Goal: Information Seeking & Learning: Learn about a topic

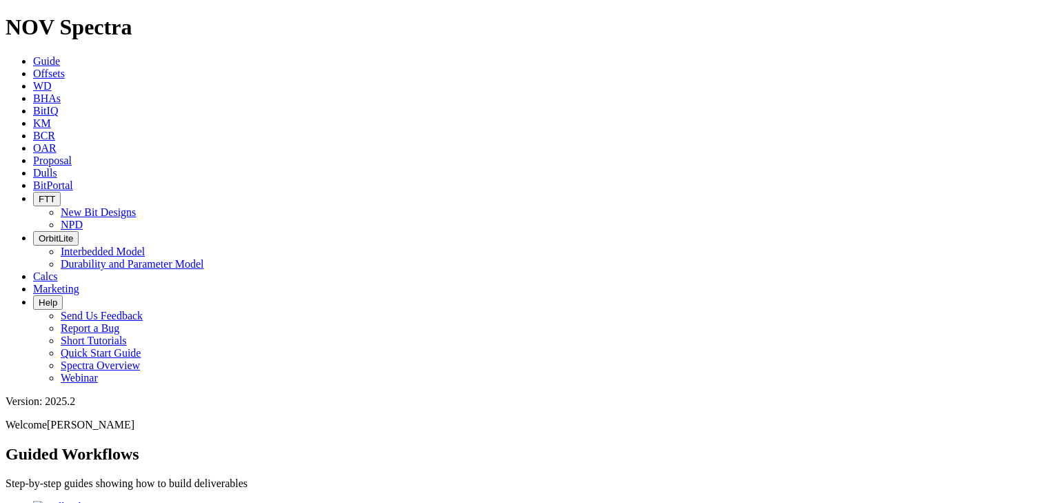
click at [57, 167] on span "Dulls" at bounding box center [45, 173] width 24 height 12
click at [128, 489] on input "text" at bounding box center [67, 496] width 122 height 14
paste input "A321444*"
click at [130, 498] on button "submit" at bounding box center [135, 500] width 11 height 4
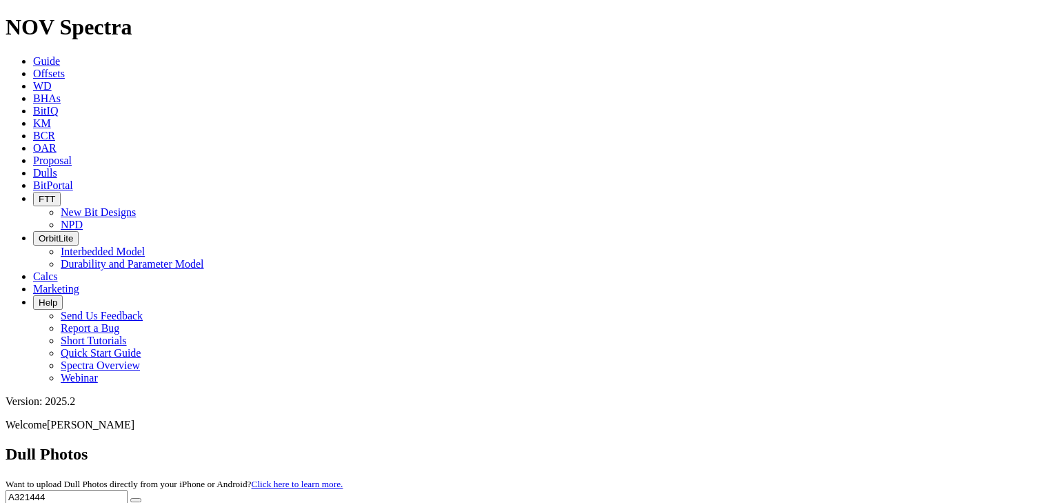
click at [128, 489] on input "A321444" at bounding box center [67, 496] width 122 height 14
paste input "0983"
type input "A320983"
click at [130, 498] on button "submit" at bounding box center [135, 500] width 11 height 4
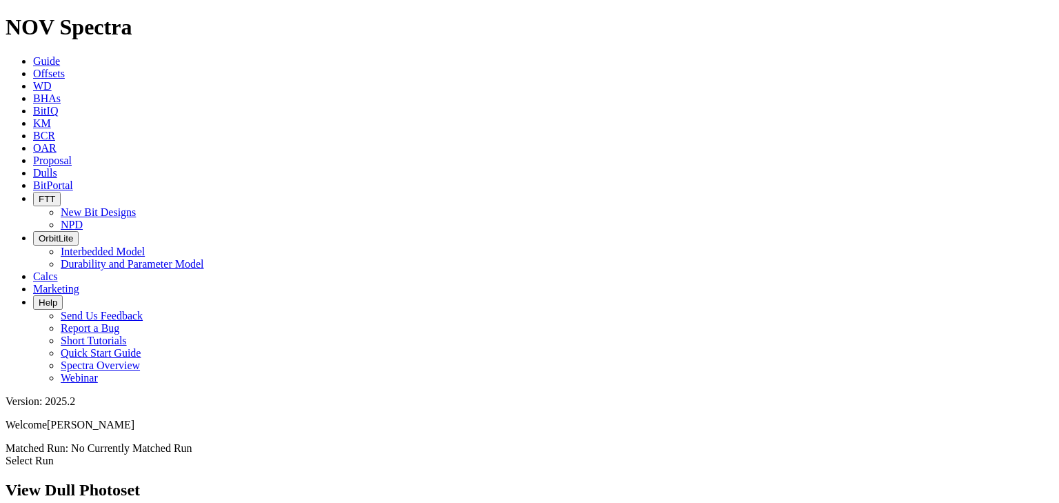
scroll to position [221, 0]
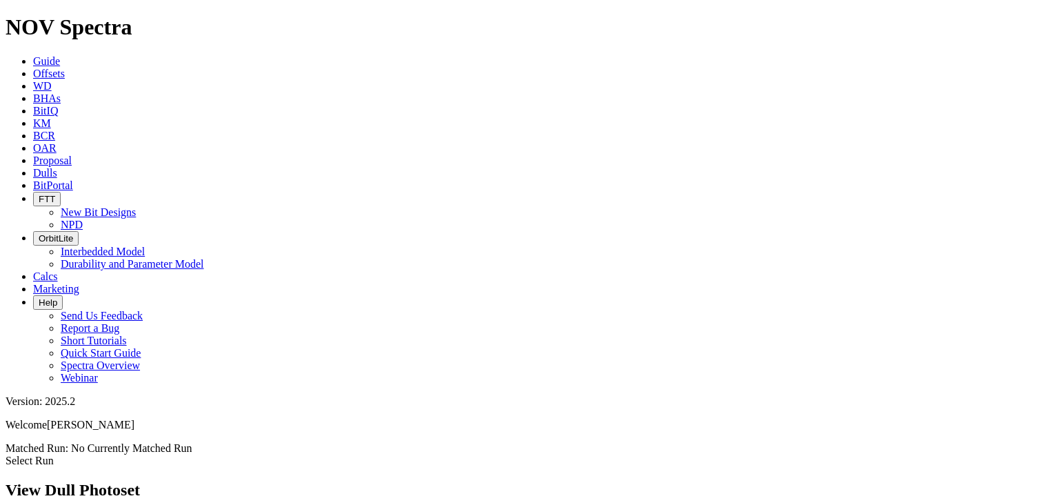
scroll to position [1172, 0]
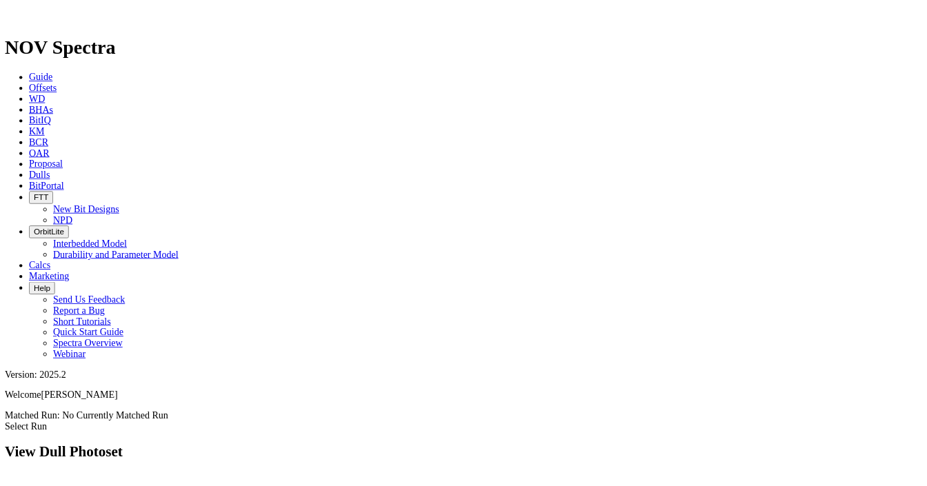
scroll to position [0, 0]
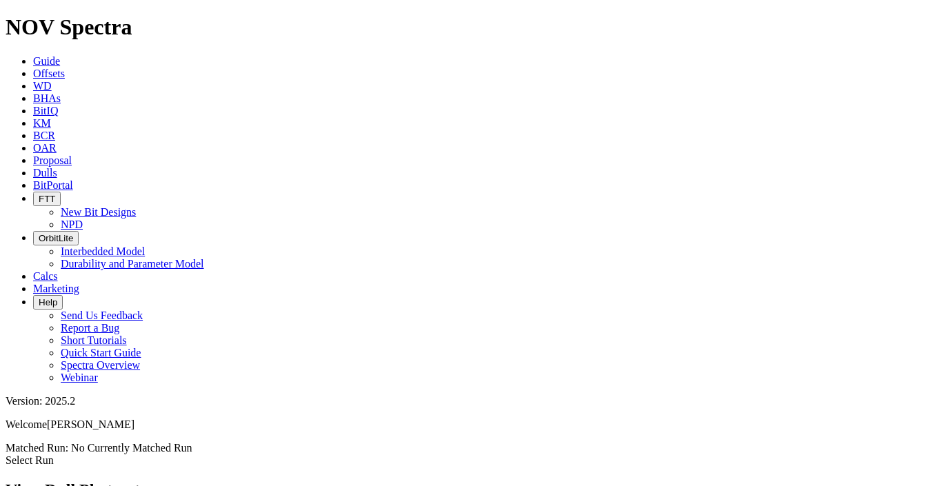
click at [33, 167] on icon at bounding box center [33, 173] width 0 height 12
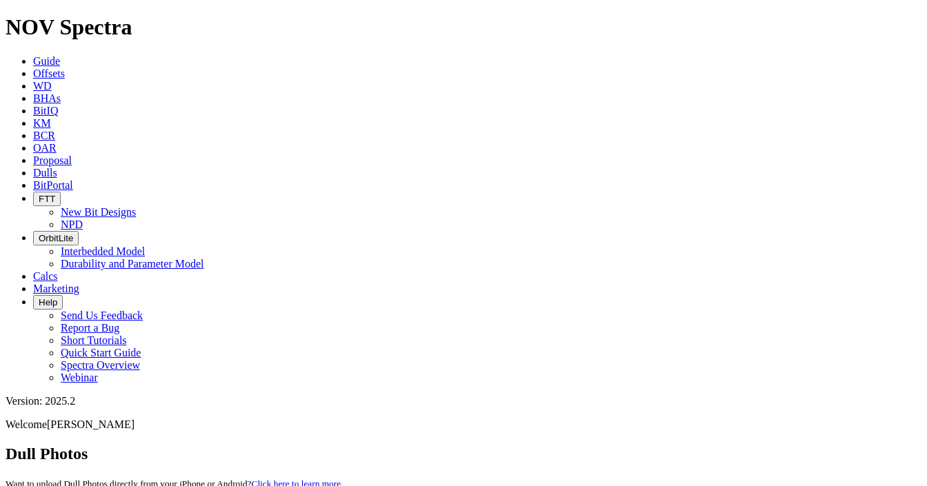
paste input "A313039"
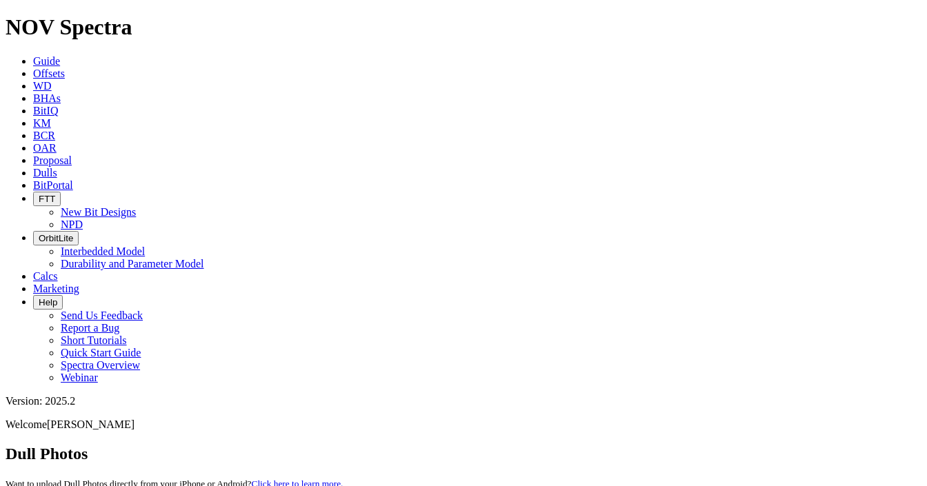
paste input "8373"
paste input "21446"
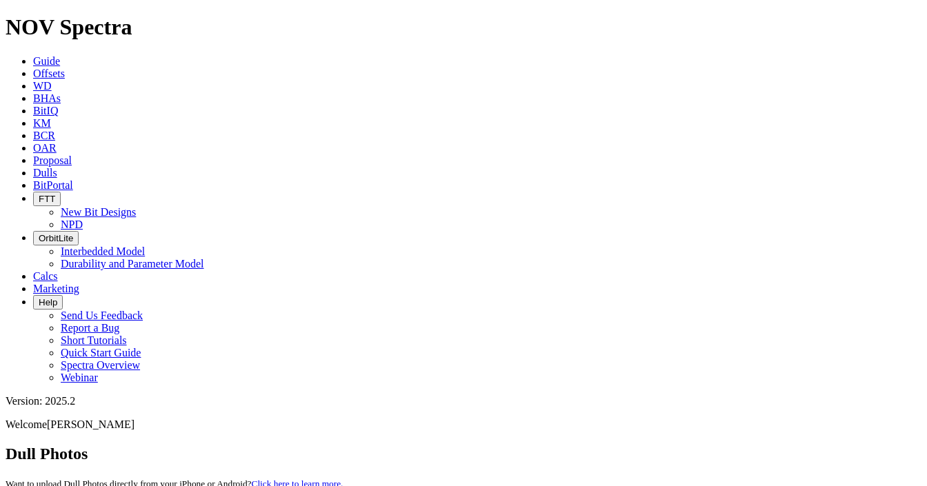
paste input "0073"
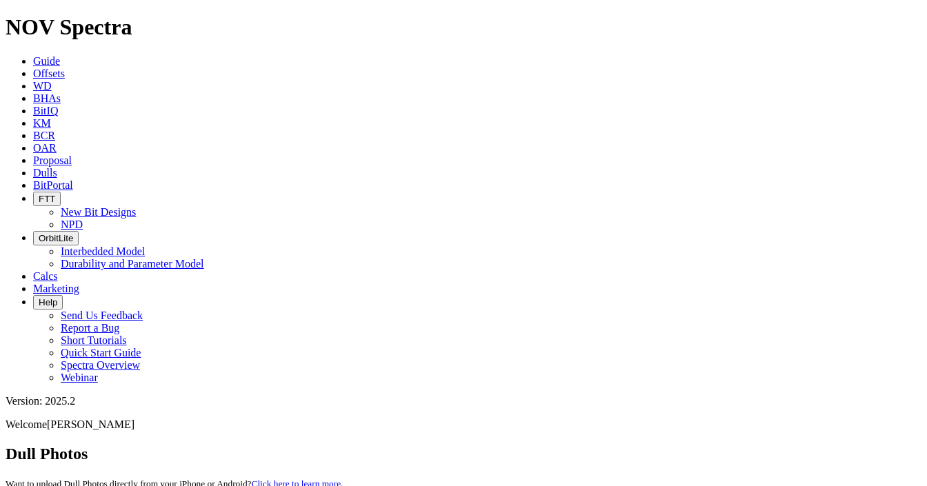
paste input "05697"
paste input "20689"
type input "A320689"
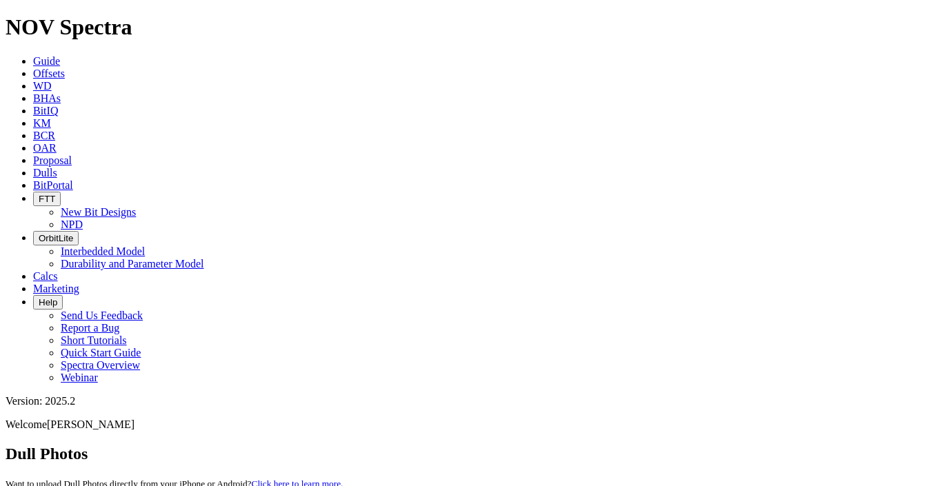
click at [57, 167] on span "Dulls" at bounding box center [45, 173] width 24 height 12
click at [61, 68] on span "Offsets" at bounding box center [49, 74] width 32 height 12
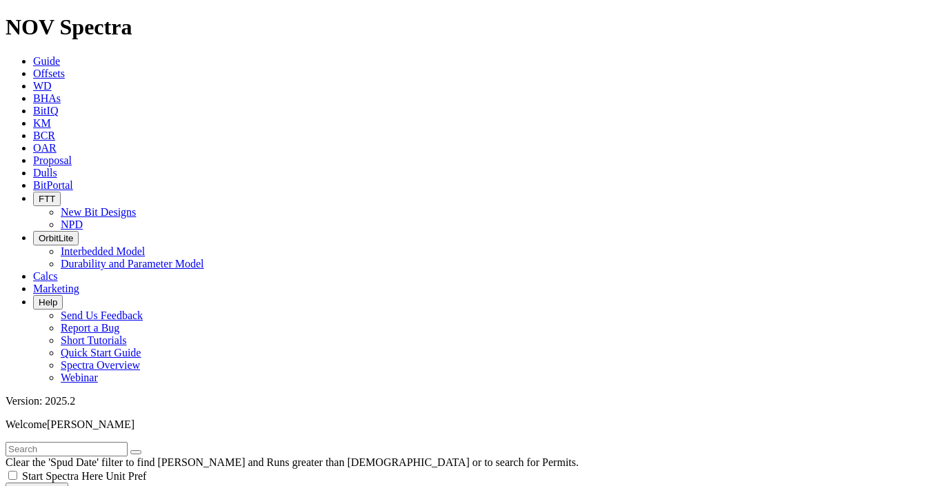
select select "12.25"
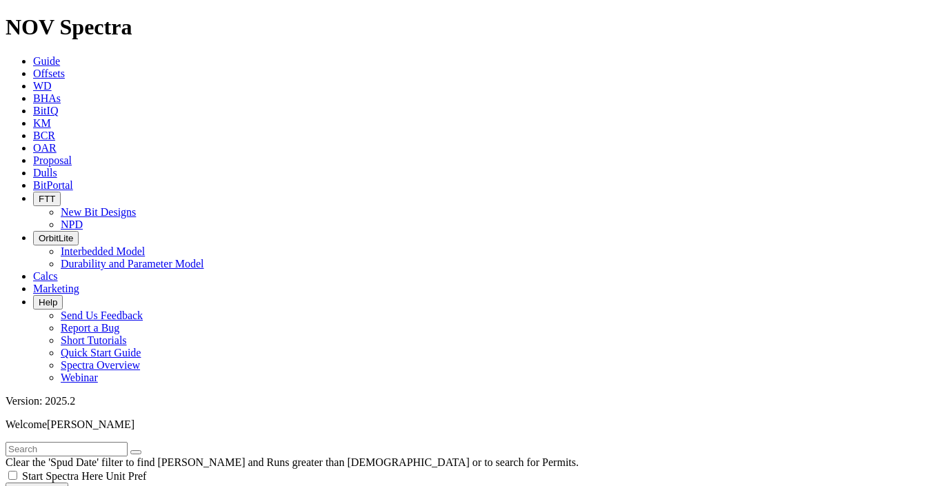
checkbox input "false"
select select "? number:12.25 ?"
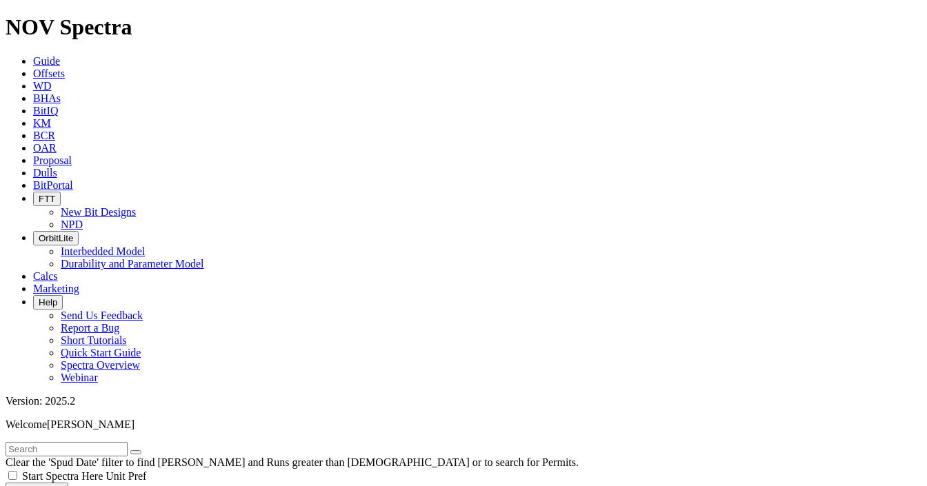
checkbox input "false"
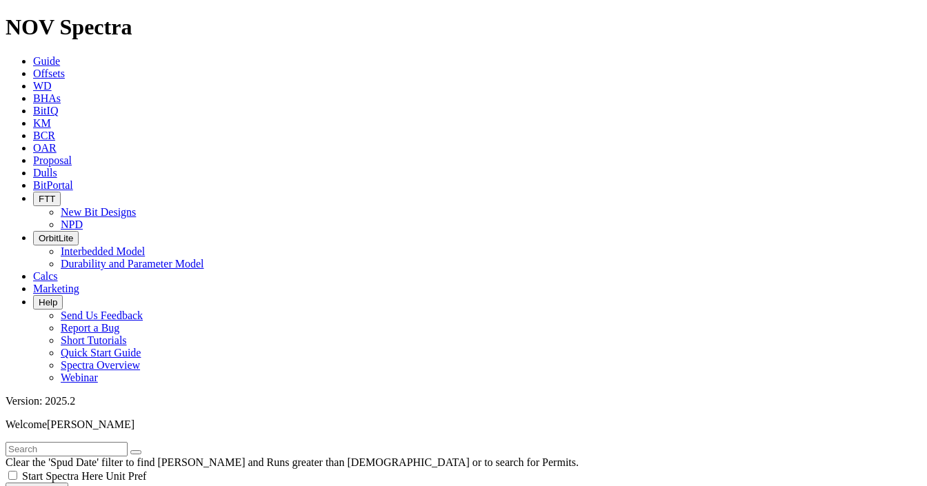
scroll to position [593, 0]
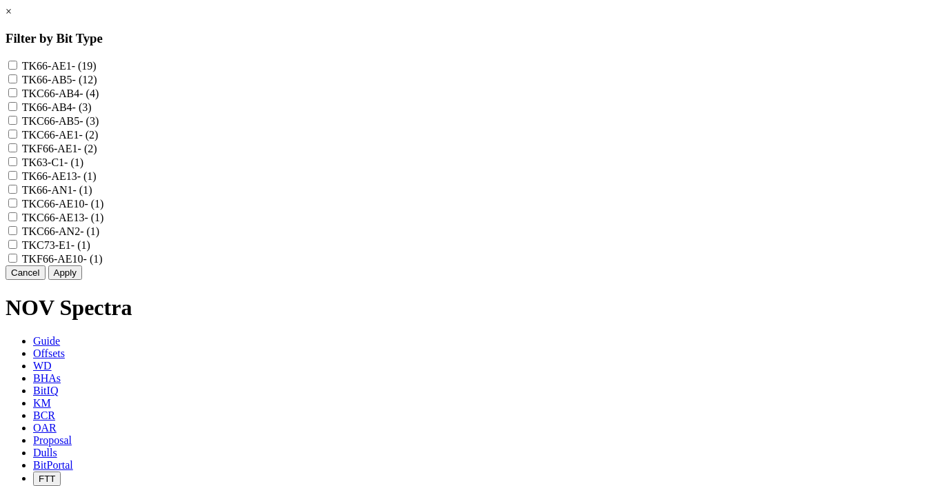
click at [215, 280] on div "× Filter by Bit Type TK66-AE1 - (19) TK66-AB5 - (12) TKC66-AB4 - (4) TK66-AB4 -…" at bounding box center [463, 143] width 915 height 274
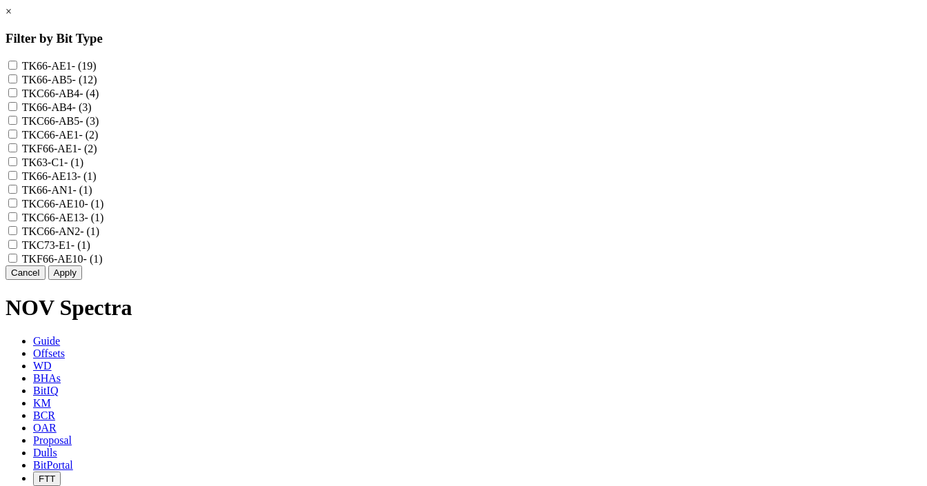
click at [17, 66] on input "TK66-AE1 - (19)" at bounding box center [12, 65] width 9 height 9
checkbox input "true"
click at [17, 139] on input "TKC66-AE1 - (2)" at bounding box center [12, 134] width 9 height 9
checkbox input "true"
click at [17, 152] on input "TKF66-AE1 - (2)" at bounding box center [12, 147] width 9 height 9
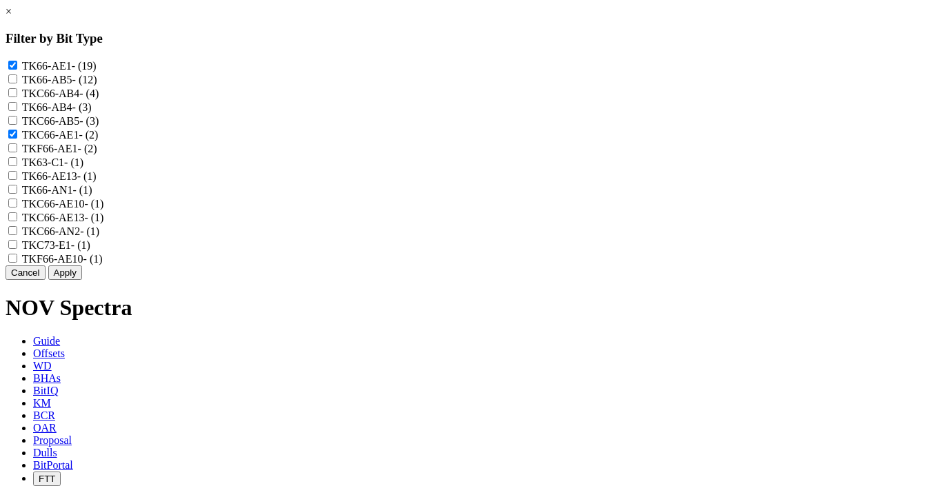
checkbox input "true"
click at [17, 180] on input "TK66-AE13 - (1)" at bounding box center [12, 175] width 9 height 9
checkbox input "true"
click at [17, 194] on input "TK66-AN1 - (1)" at bounding box center [12, 189] width 9 height 9
checkbox input "true"
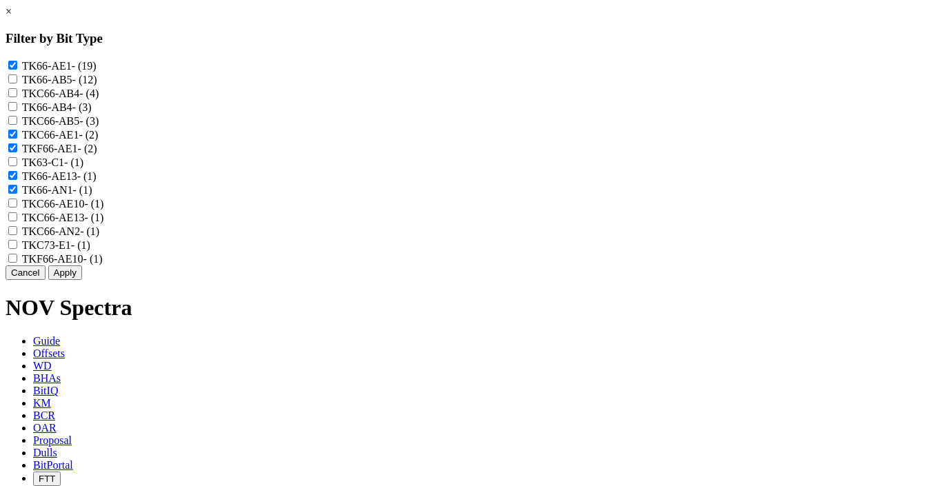
click at [17, 208] on input "TKC66-AE10 - (1)" at bounding box center [12, 203] width 9 height 9
checkbox input "true"
click at [378, 224] on div "TKC66-AE13 - (1)" at bounding box center [463, 217] width 915 height 14
click at [17, 221] on input "TKC66-AE13 - (1)" at bounding box center [12, 216] width 9 height 9
checkbox input "true"
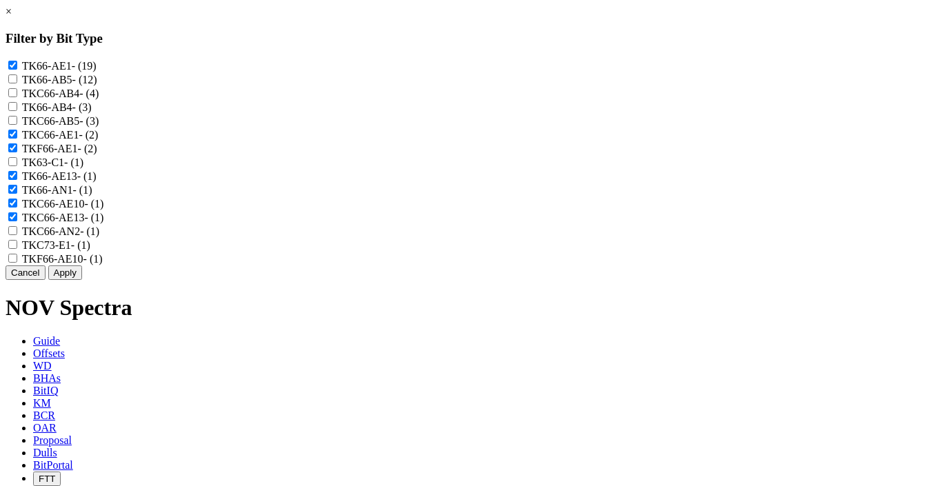
click at [17, 235] on input "TKC66-AN2 - (1)" at bounding box center [12, 230] width 9 height 9
checkbox input "true"
click at [17, 263] on input "TKF66-AE10 - (1)" at bounding box center [12, 258] width 9 height 9
checkbox input "true"
click at [82, 280] on button "Apply" at bounding box center [65, 272] width 34 height 14
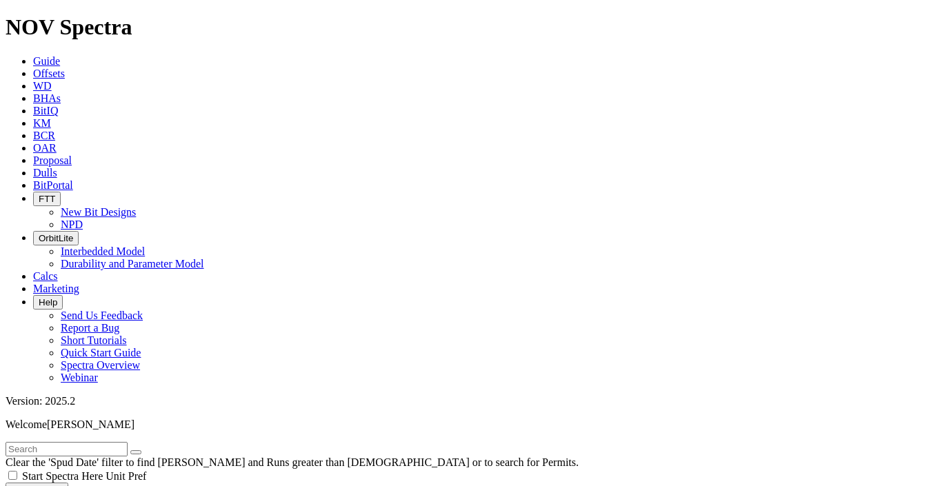
scroll to position [3335, 0]
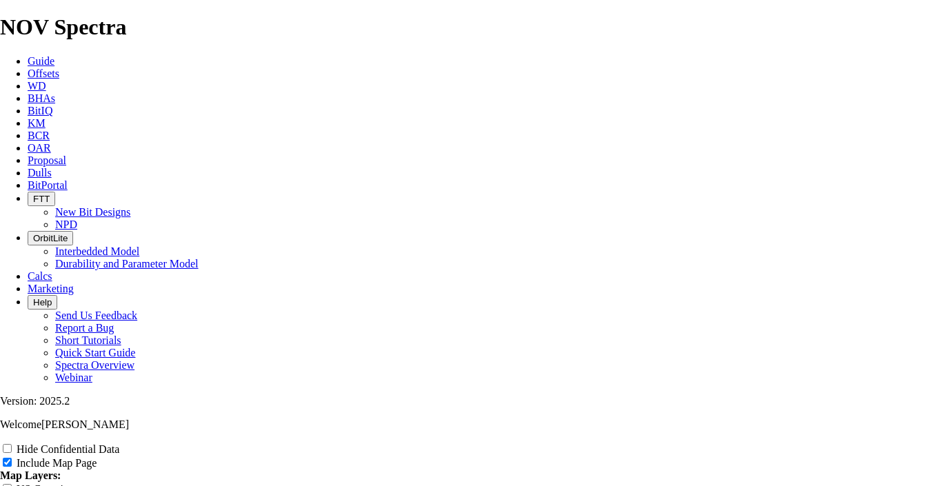
scroll to position [1737, 0]
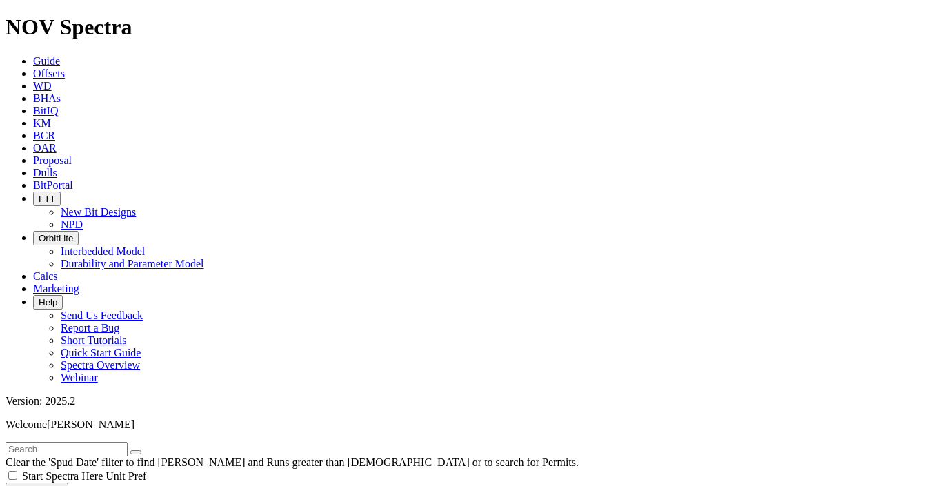
scroll to position [234, 0]
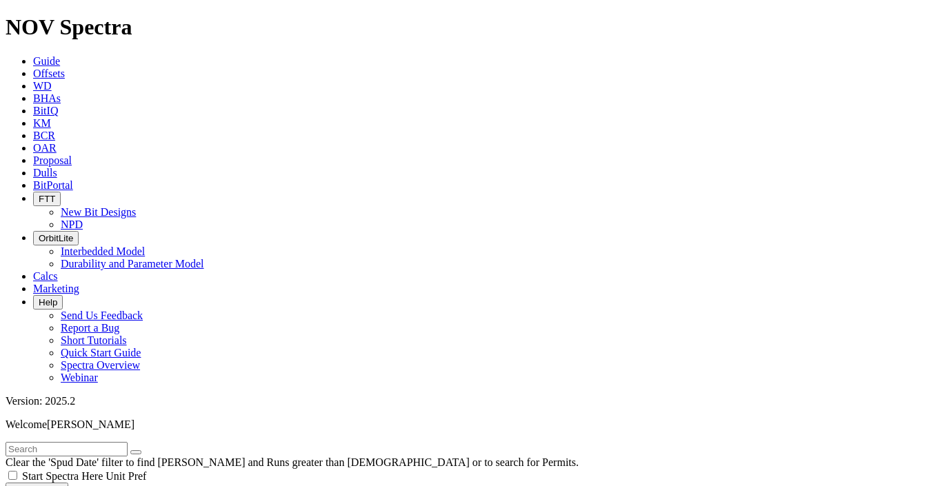
select select
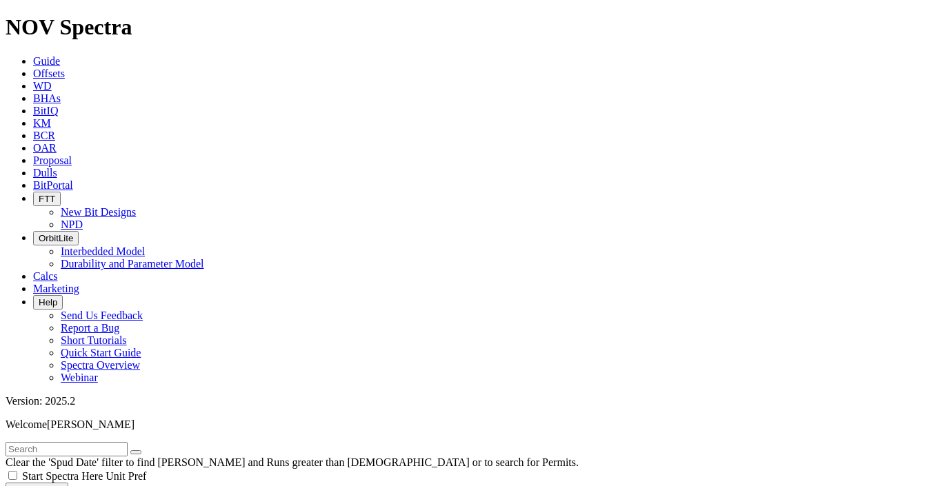
select select
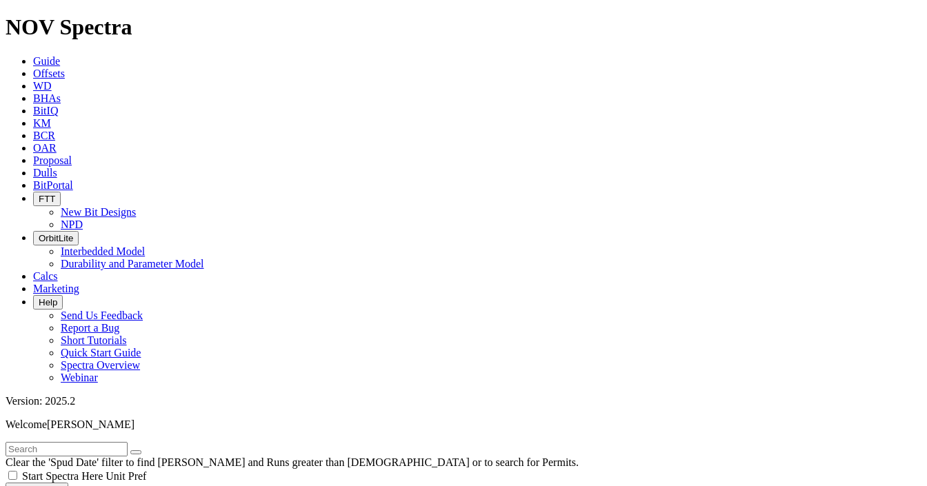
scroll to position [565, 0]
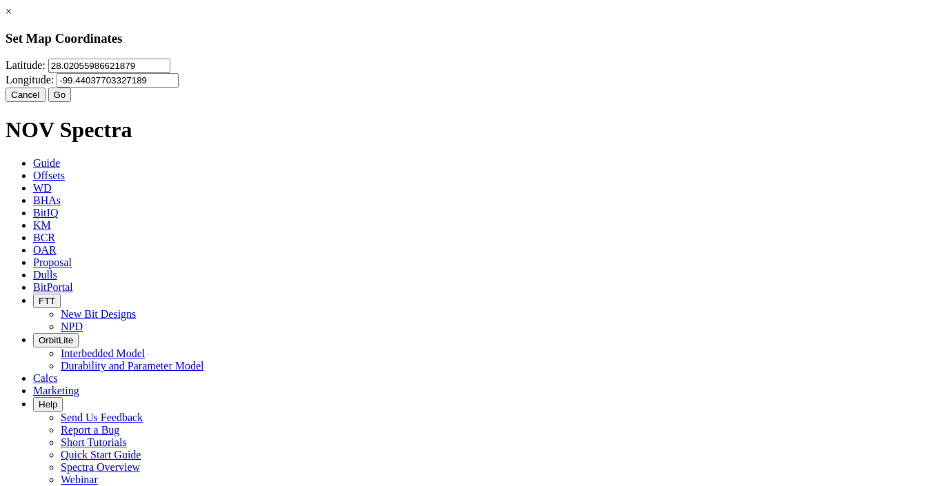
click at [170, 73] on input "28.02055986621879" at bounding box center [109, 66] width 122 height 14
paste input "7.8043503"
type input "27.8043503"
click at [179, 88] on input "-99.44037703327189" at bounding box center [118, 80] width 122 height 14
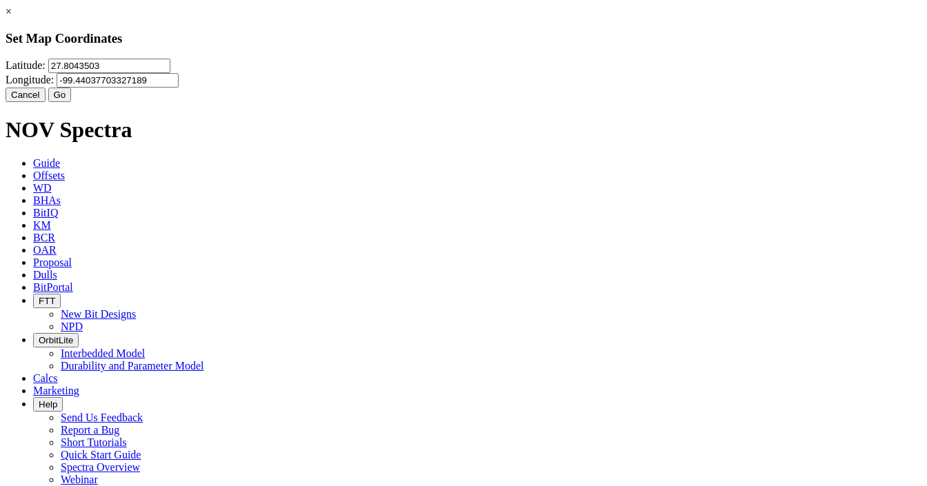
paste input "3791113"
type input "-99.3791113"
click at [72, 102] on button "Go" at bounding box center [59, 95] width 23 height 14
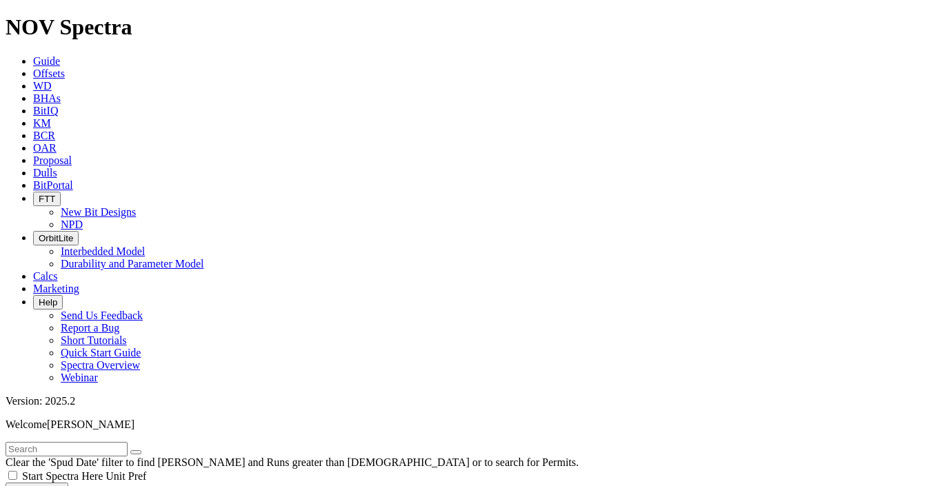
checkbox input "false"
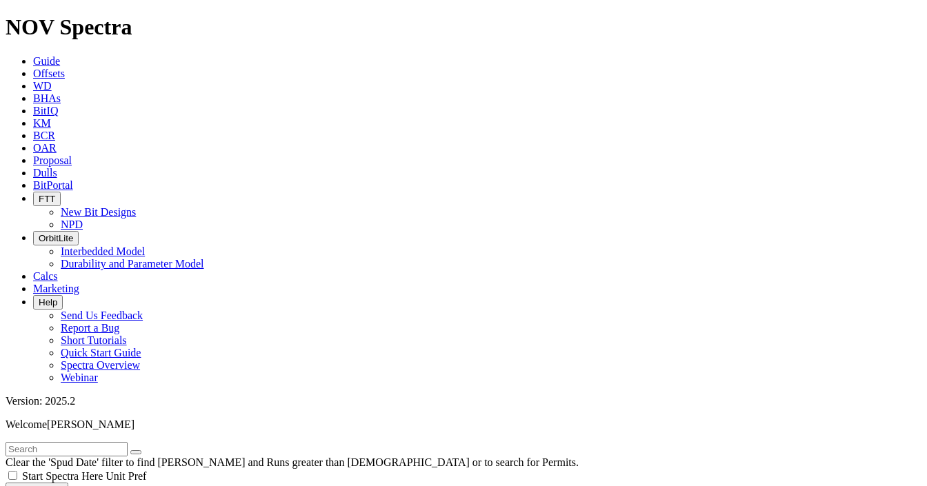
drag, startPoint x: 166, startPoint y: 363, endPoint x: 128, endPoint y: 354, distance: 39.6
paste input "-99.3791113"
type input "-99.3791113"
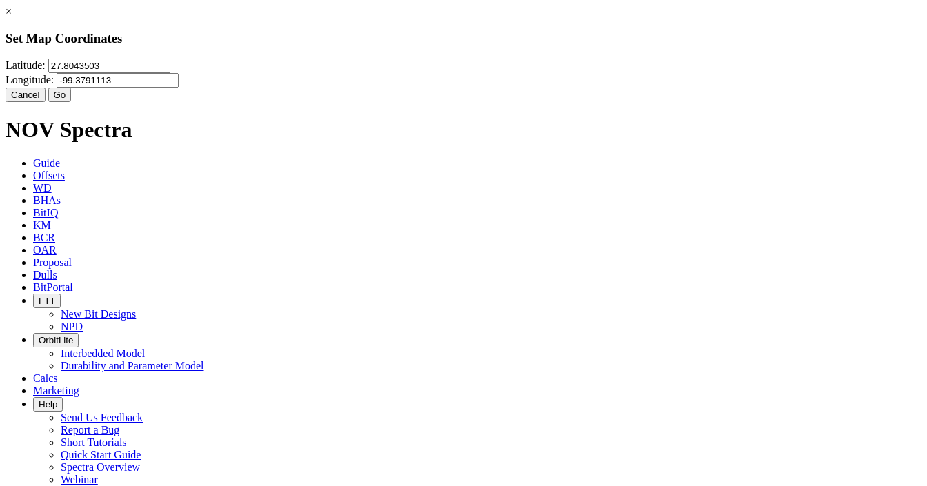
click at [179, 85] on input "-99.3791113" at bounding box center [118, 80] width 122 height 14
click at [170, 73] on input "27.8043503" at bounding box center [109, 66] width 122 height 14
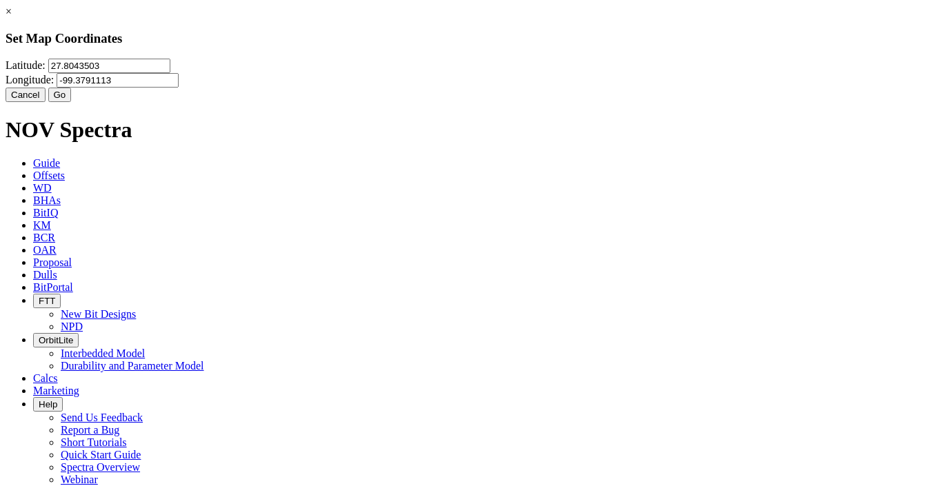
click at [72, 102] on button "Go" at bounding box center [59, 95] width 23 height 14
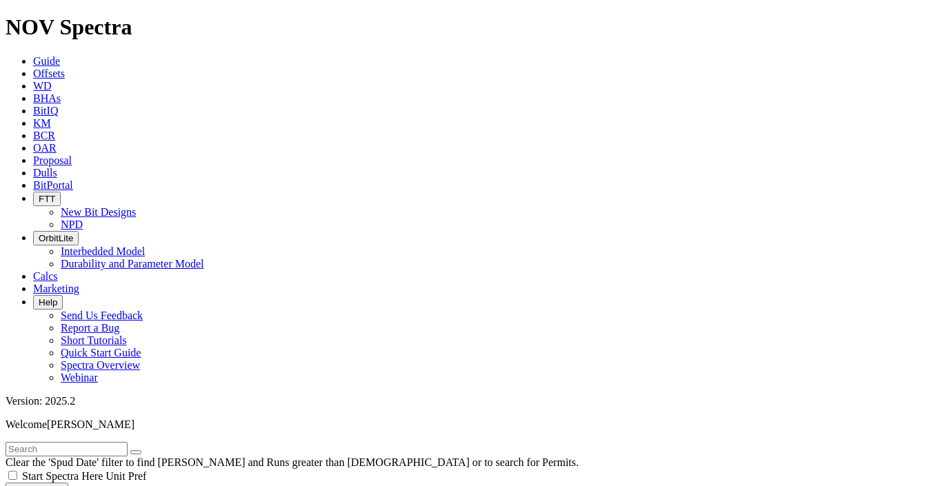
radio input "true"
radio input "false"
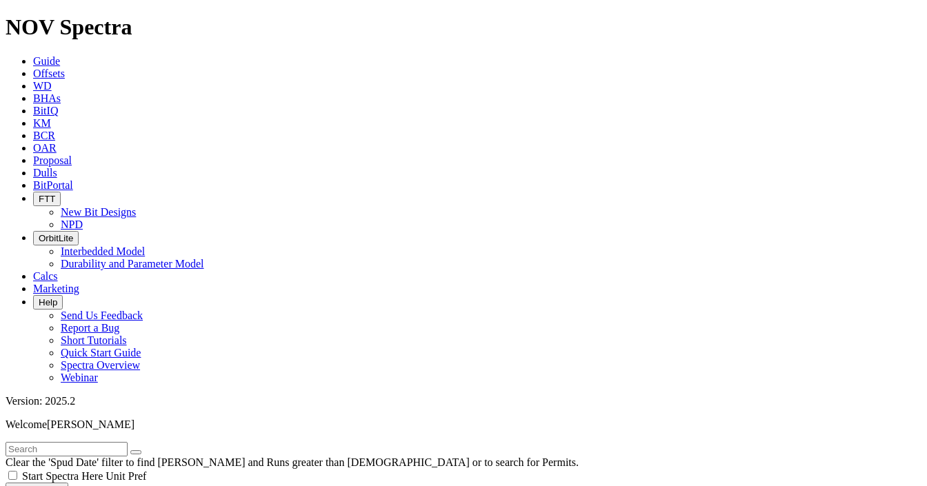
type input "10"
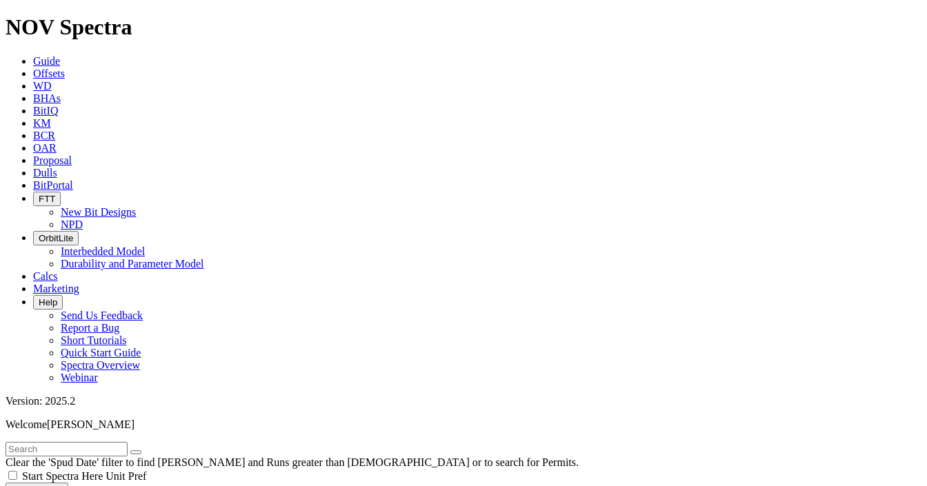
scroll to position [1142, 0]
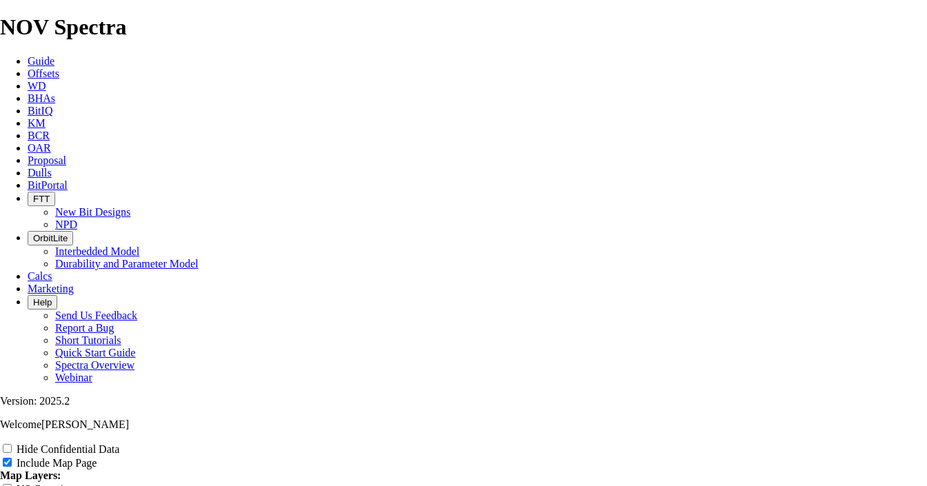
scroll to position [2344, 0]
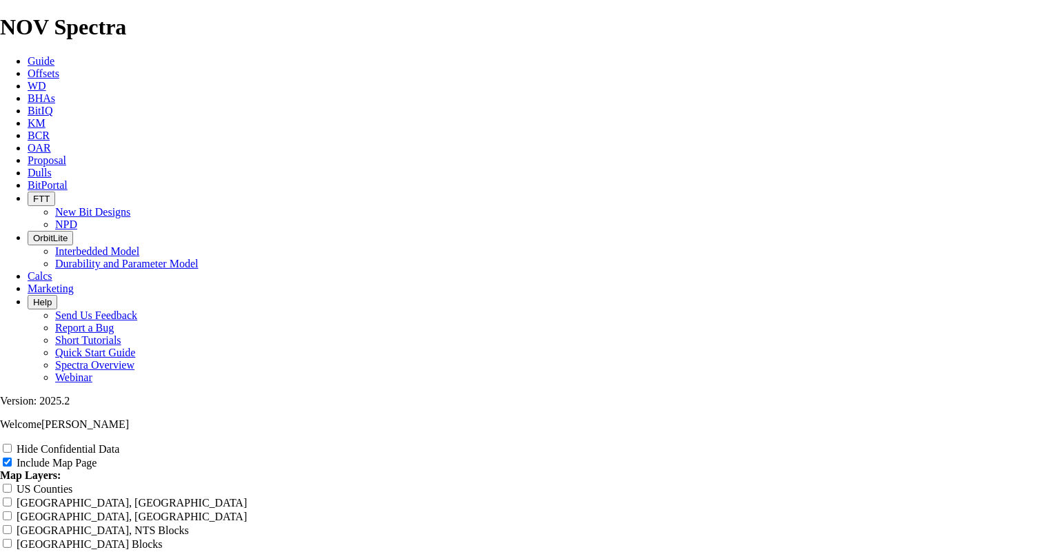
scroll to position [0, 0]
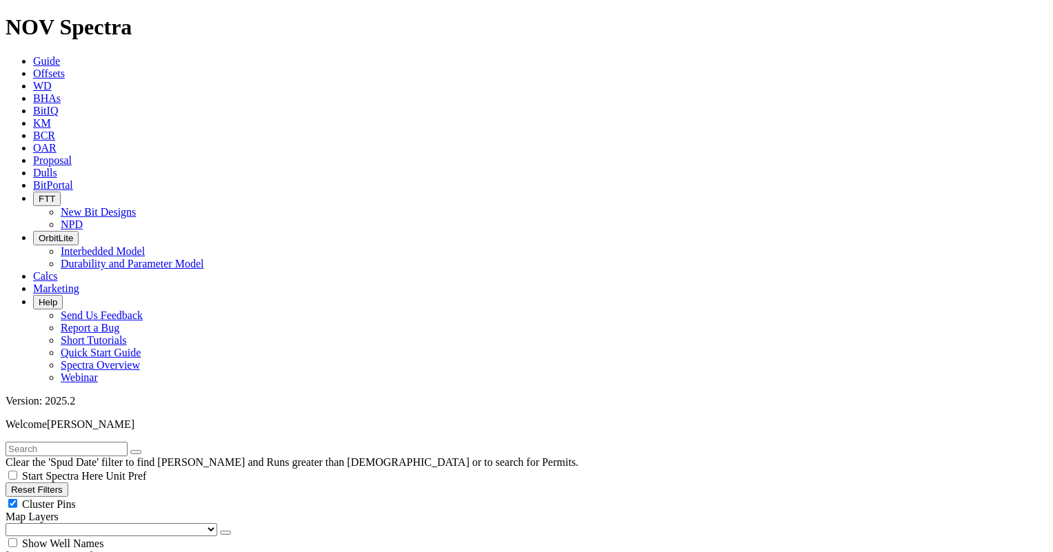
scroll to position [6757, 0]
click at [119, 442] on input "text" at bounding box center [67, 449] width 122 height 14
type input "[PERSON_NAME]"
click at [144, 450] on button "submit" at bounding box center [149, 452] width 11 height 4
click at [110, 442] on input "[PERSON_NAME]" at bounding box center [67, 449] width 122 height 14
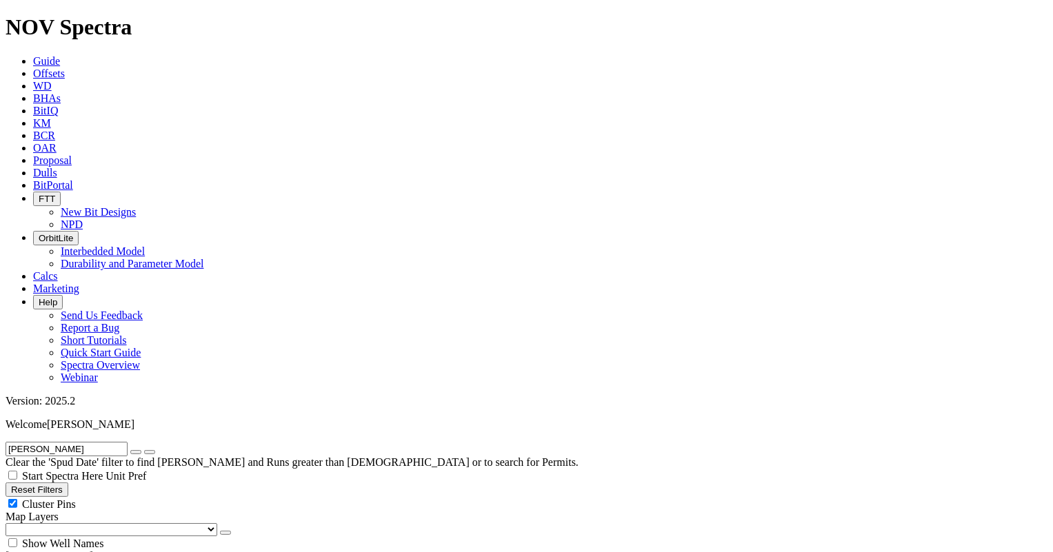
click at [110, 442] on input "[PERSON_NAME]" at bounding box center [67, 449] width 122 height 14
click at [141, 450] on button "button" at bounding box center [135, 452] width 11 height 4
